Goal: Task Accomplishment & Management: Use online tool/utility

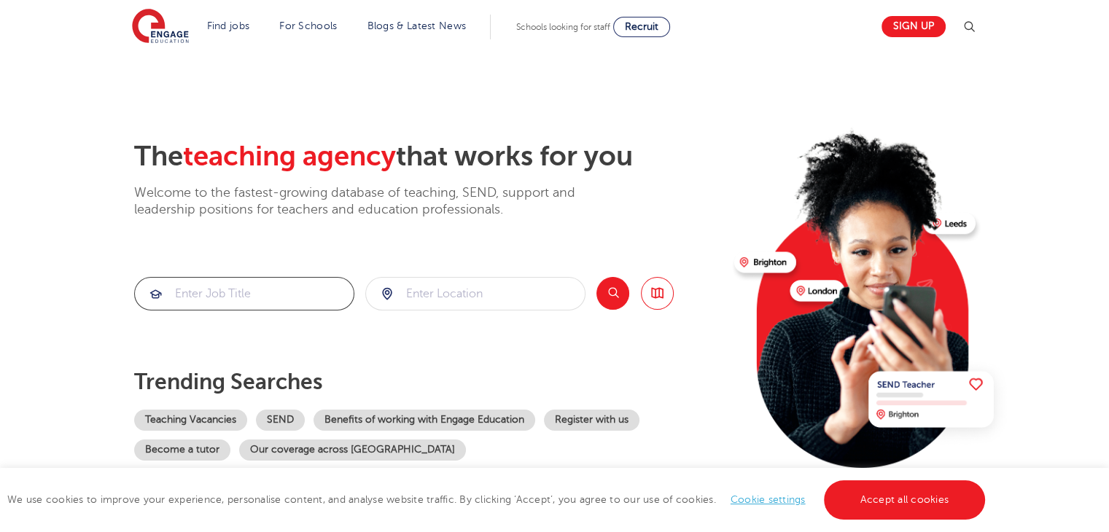
click at [254, 288] on input "search" at bounding box center [244, 294] width 219 height 32
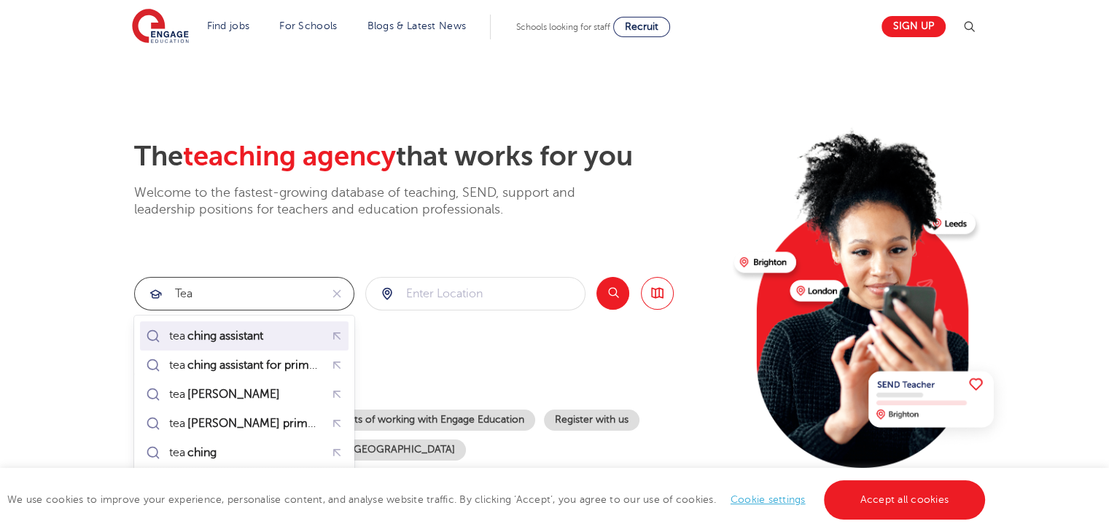
click at [257, 339] on mark "ching assistant" at bounding box center [225, 336] width 80 height 18
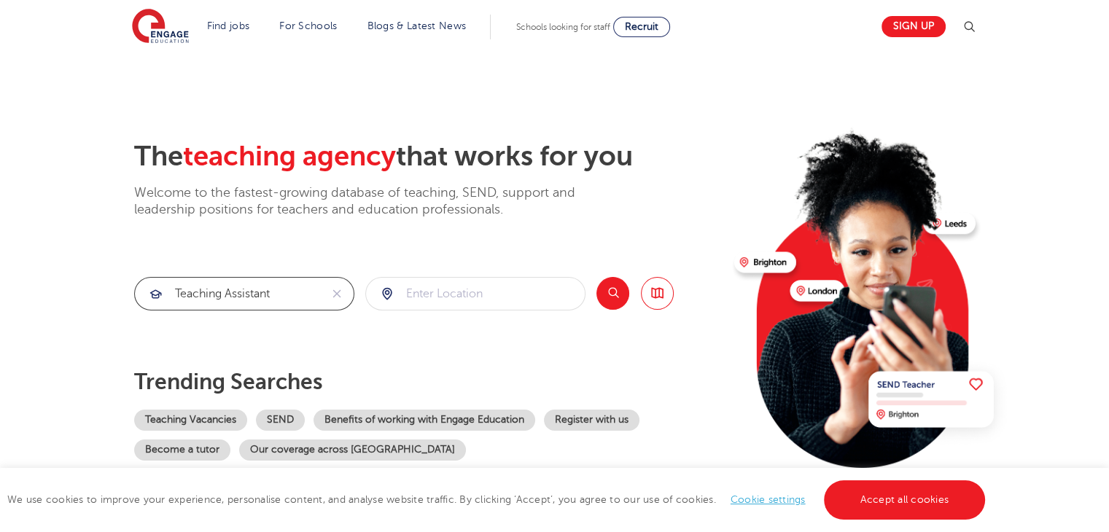
type input "teaching assistant"
click at [446, 303] on input "search" at bounding box center [475, 294] width 219 height 32
type input "enfield"
click at [608, 287] on button "Search" at bounding box center [612, 293] width 33 height 33
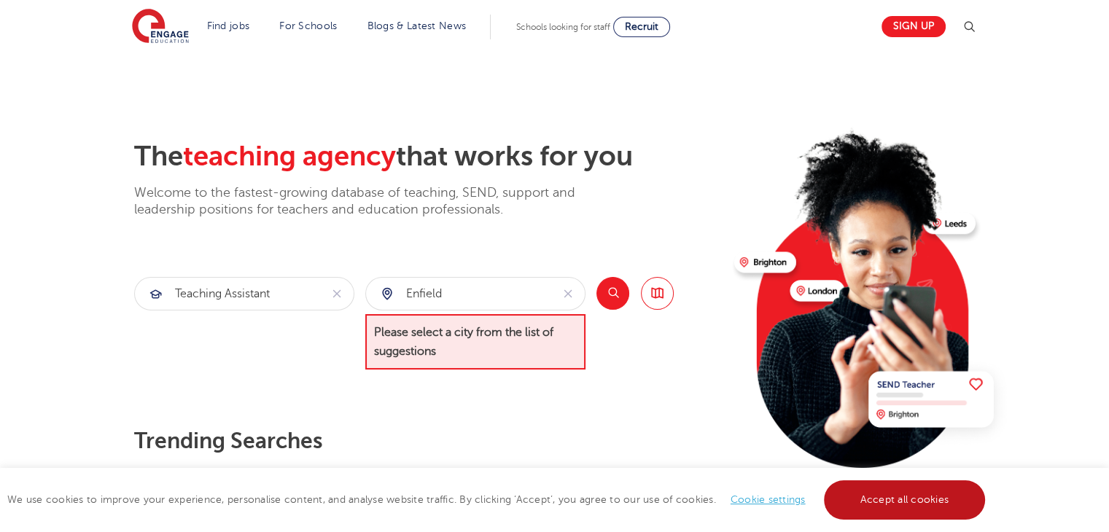
click at [855, 505] on link "Accept all cookies" at bounding box center [905, 500] width 162 height 39
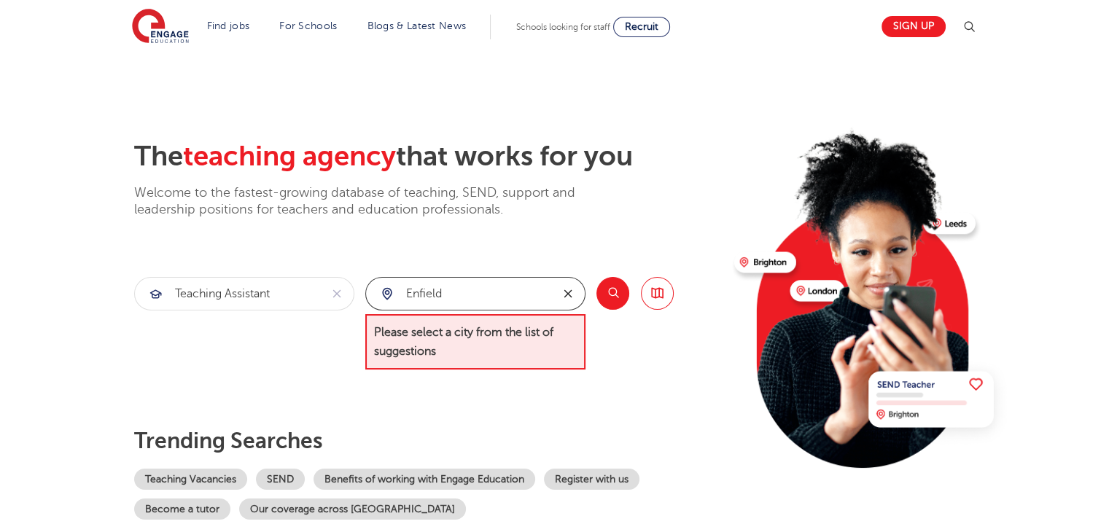
click at [567, 293] on icon "reset" at bounding box center [568, 294] width 8 height 8
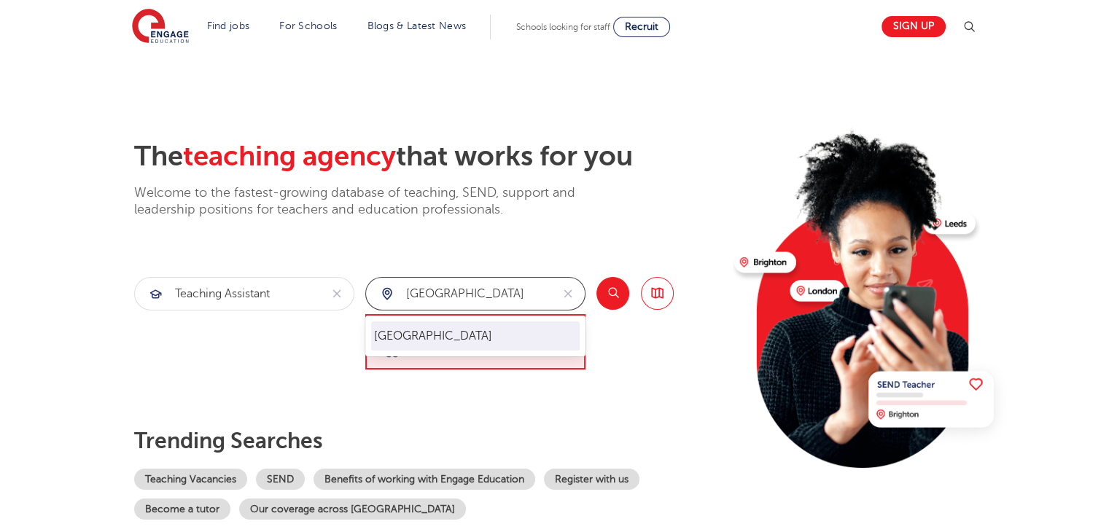
click at [556, 333] on li "[GEOGRAPHIC_DATA]" at bounding box center [475, 336] width 209 height 29
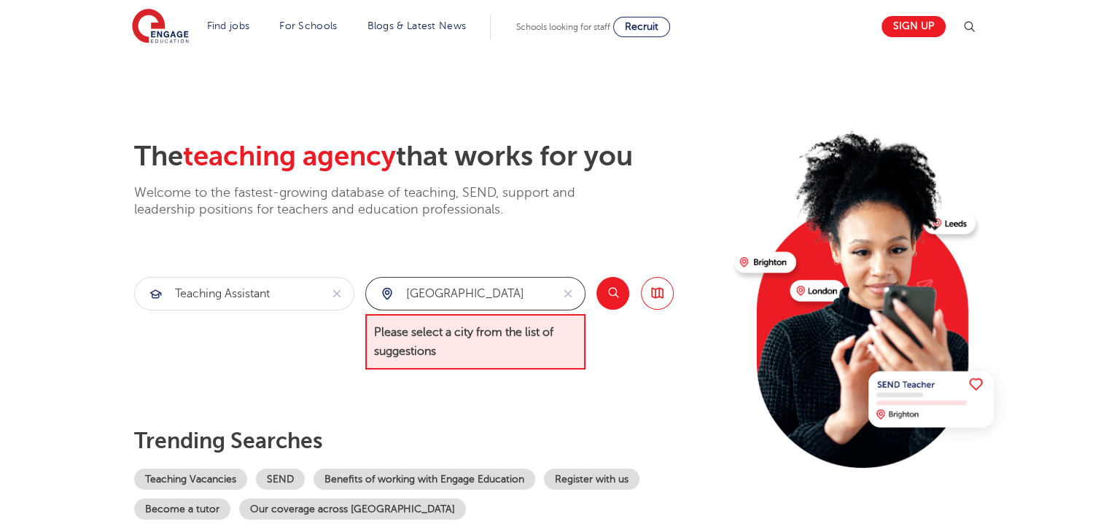
type input "[GEOGRAPHIC_DATA]"
click at [605, 287] on button "Search" at bounding box center [612, 293] width 33 height 33
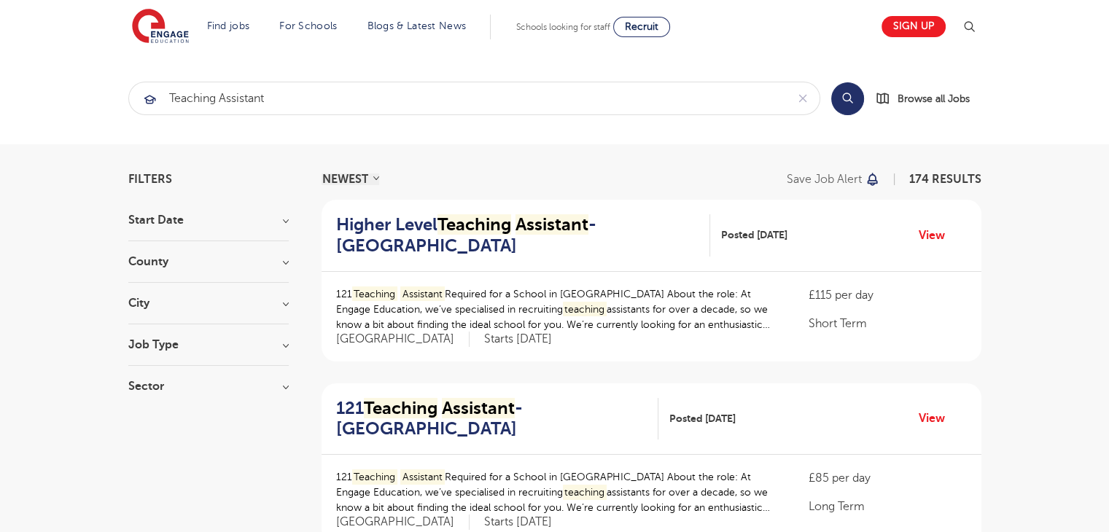
click at [283, 254] on section "Start [GEOGRAPHIC_DATA] [GEOGRAPHIC_DATA] 174 [GEOGRAPHIC_DATA] 32 [GEOGRAPHIC_…" at bounding box center [208, 310] width 160 height 193
click at [284, 266] on h3 "County" at bounding box center [208, 262] width 160 height 12
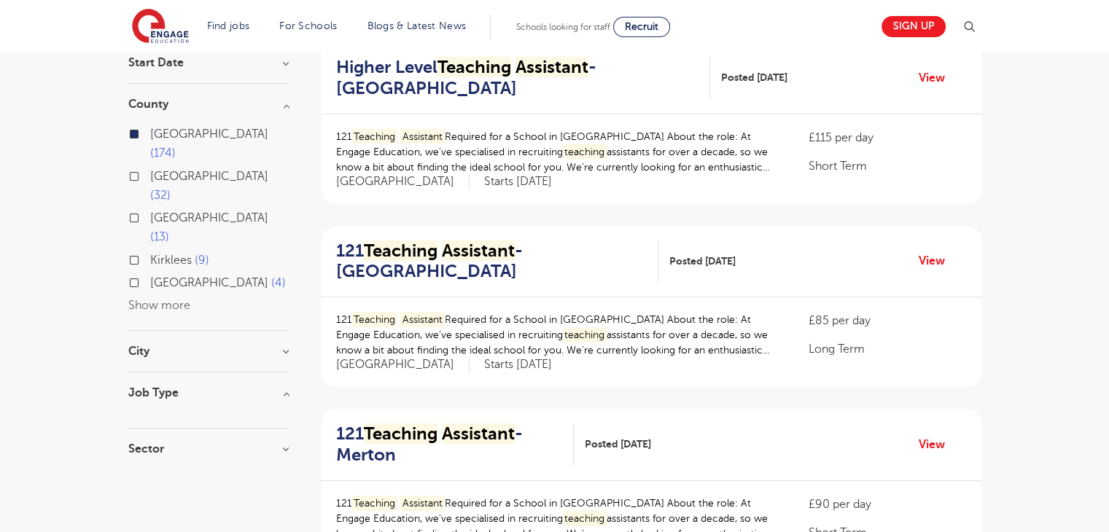
scroll to position [321, 0]
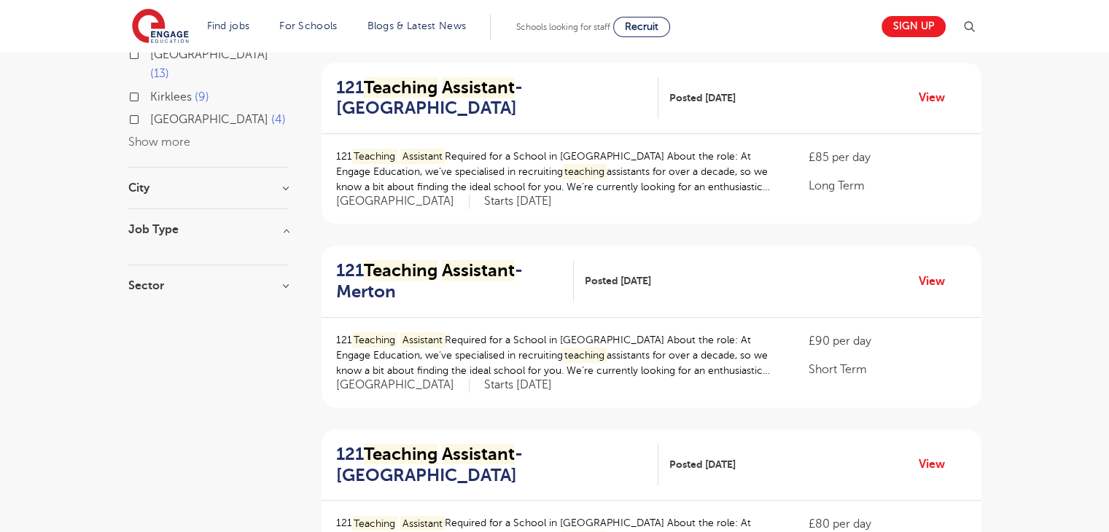
click at [284, 224] on h3 "Job Type" at bounding box center [208, 230] width 160 height 12
click at [283, 280] on h3 "Sector" at bounding box center [208, 286] width 160 height 12
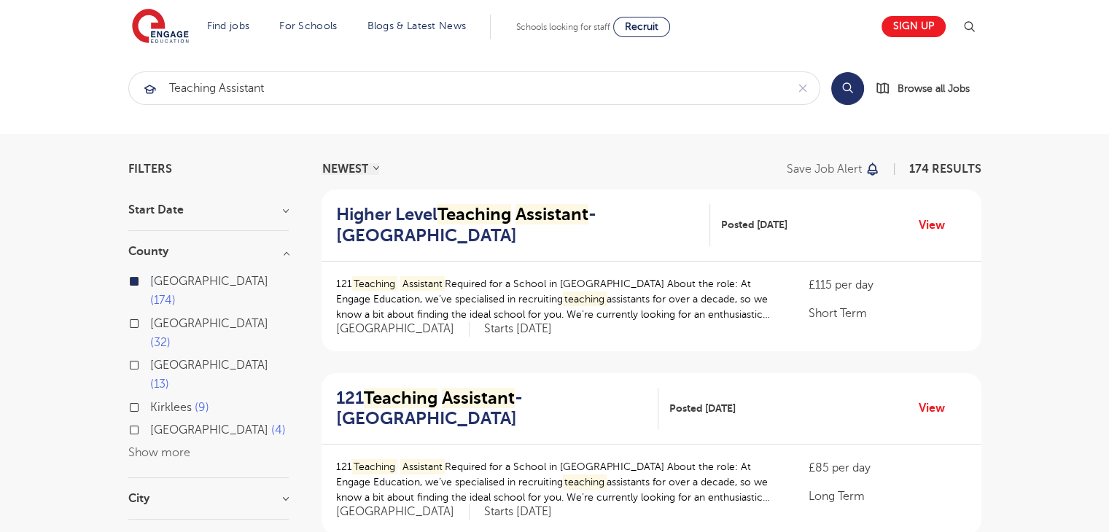
scroll to position [0, 0]
